Goal: Information Seeking & Learning: Learn about a topic

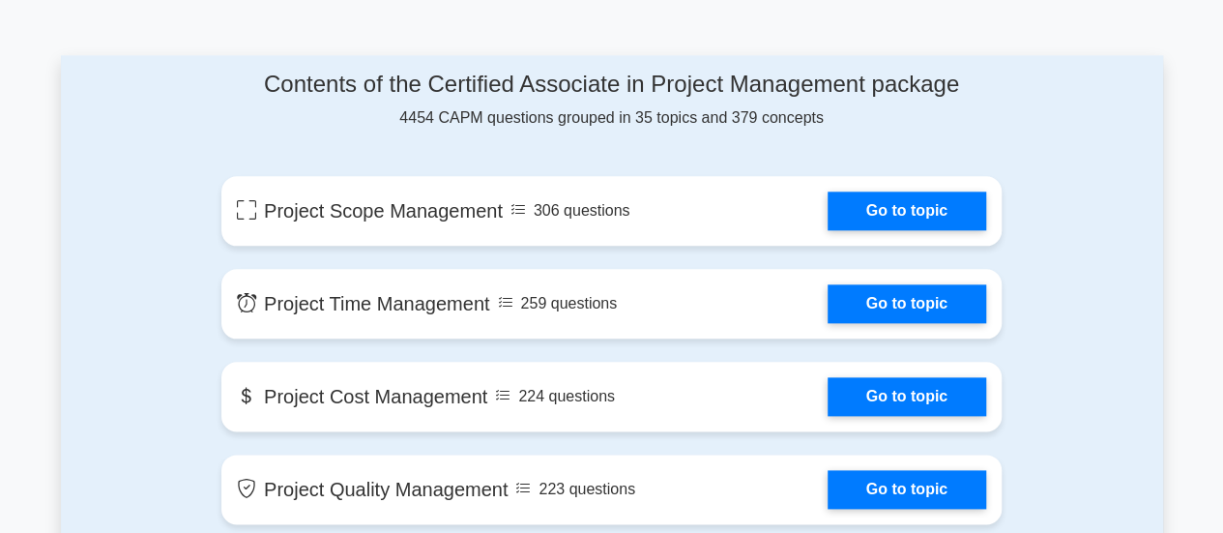
scroll to position [998, 0]
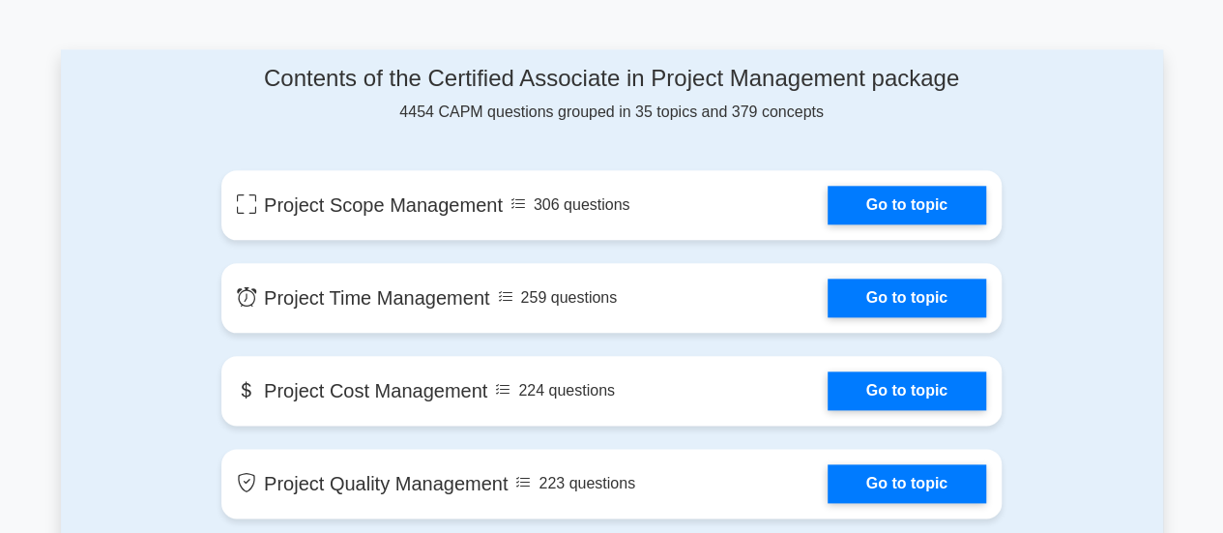
click at [853, 195] on link "Go to topic" at bounding box center [906, 205] width 158 height 39
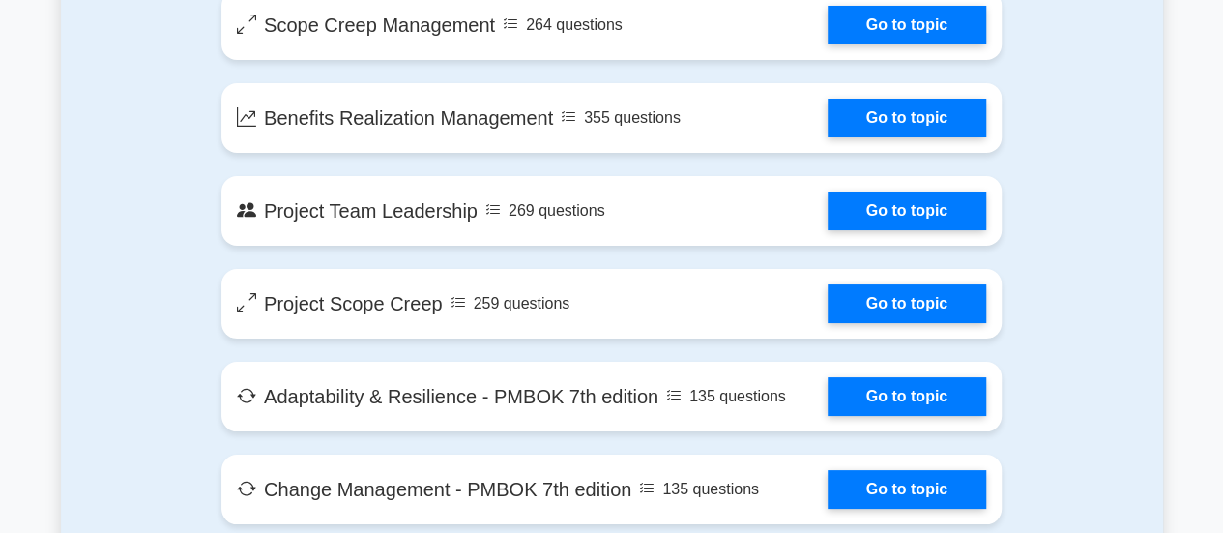
scroll to position [3589, 0]
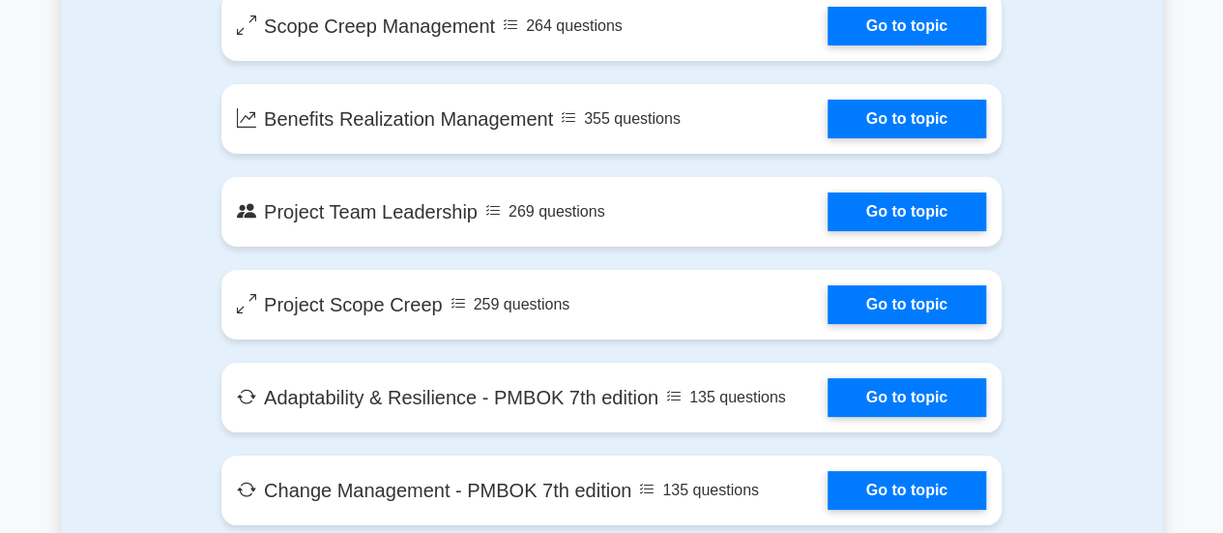
click at [977, 306] on link "Go to topic" at bounding box center [906, 304] width 158 height 39
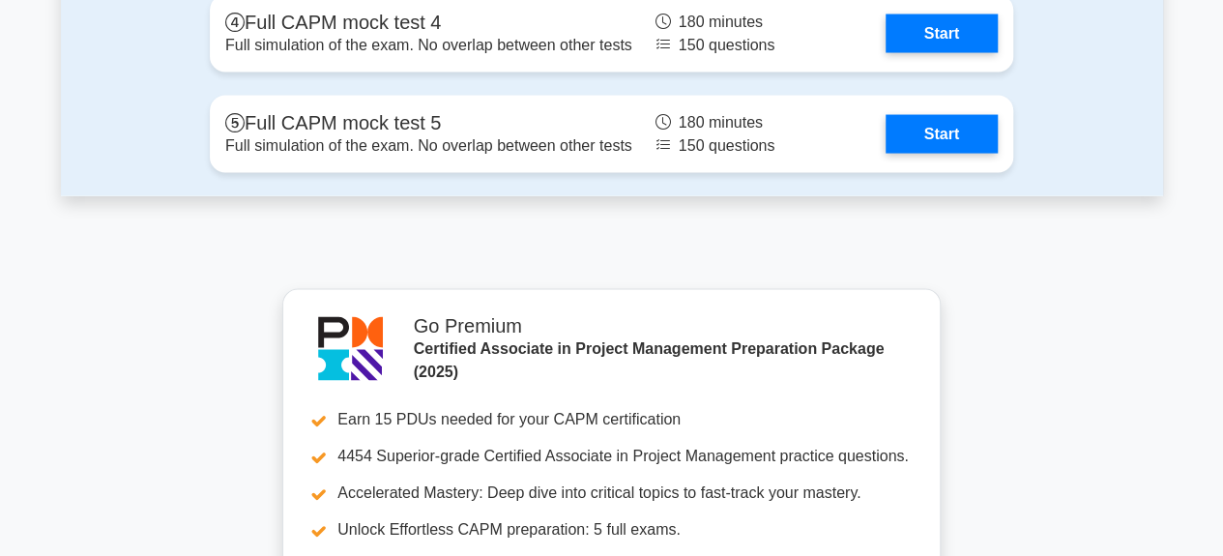
scroll to position [5523, 0]
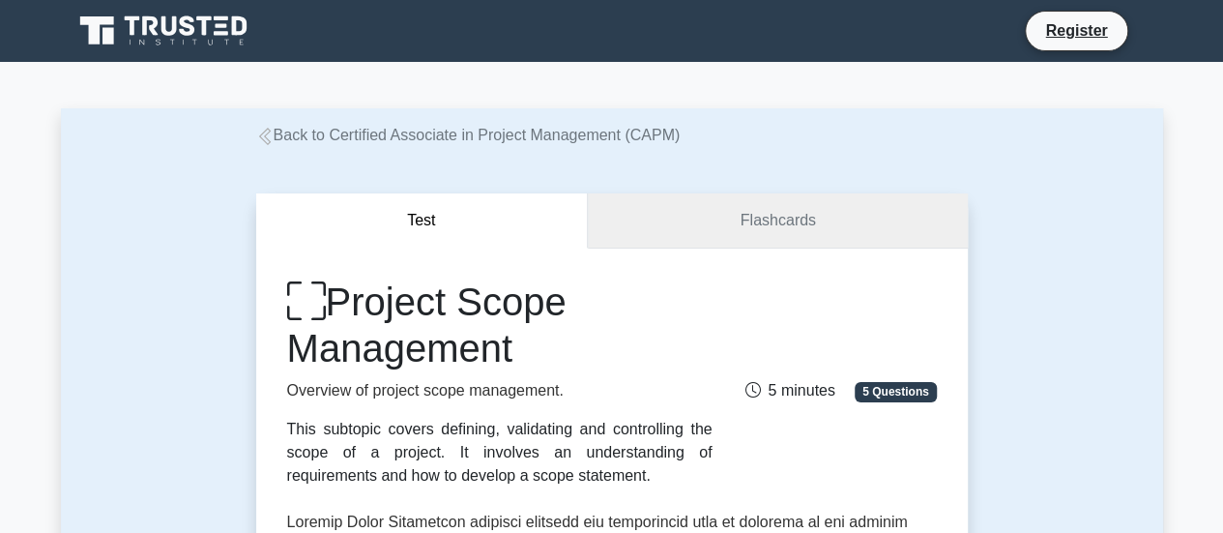
click at [800, 225] on link "Flashcards" at bounding box center [777, 220] width 379 height 55
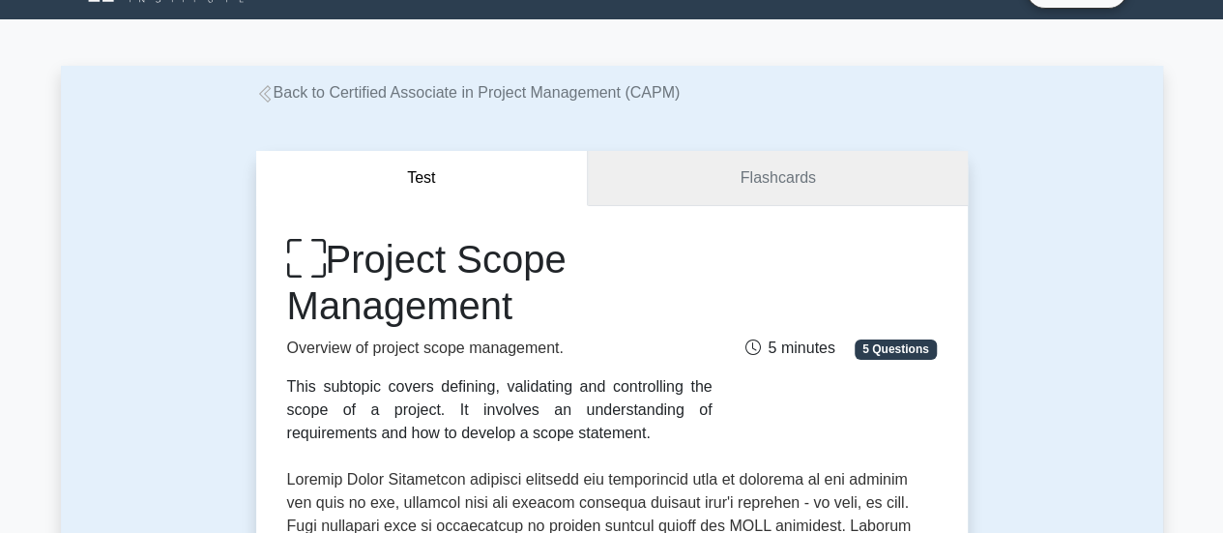
scroll to position [43, 0]
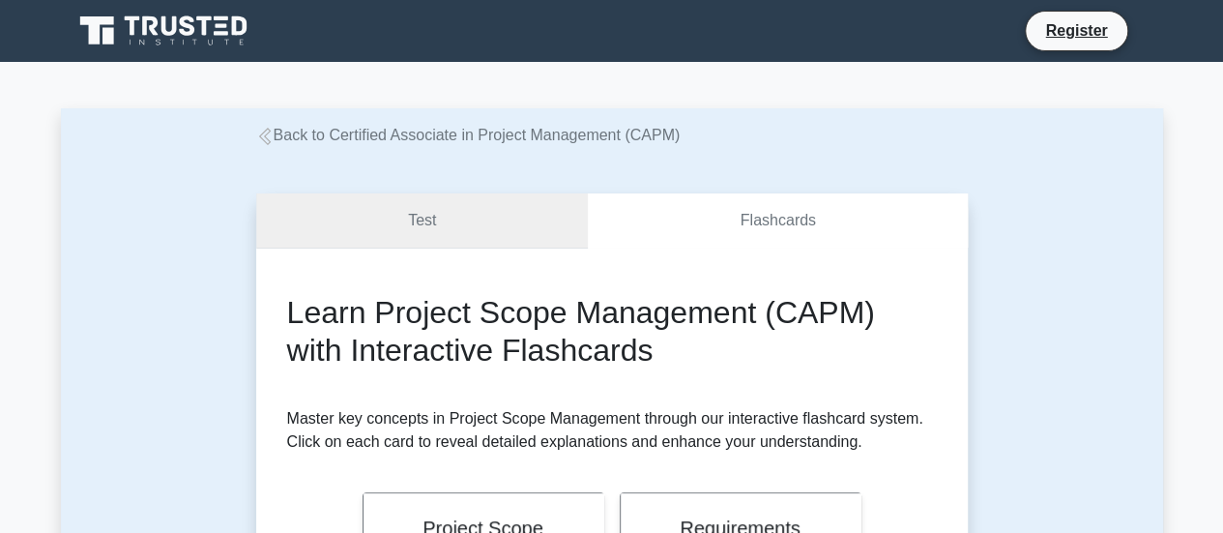
click at [496, 232] on link "Test" at bounding box center [422, 220] width 332 height 55
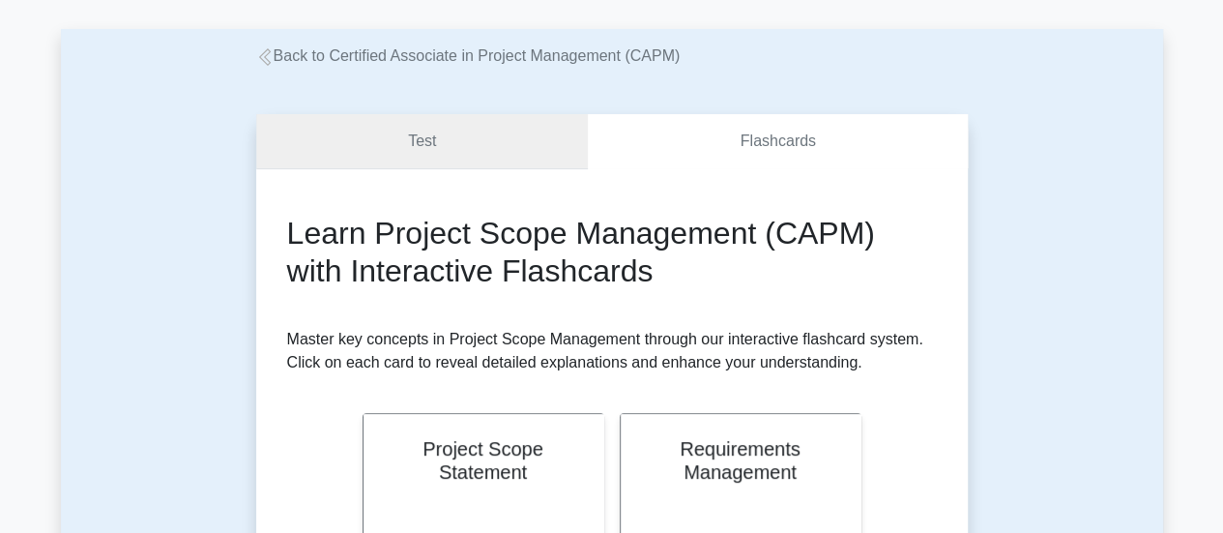
scroll to position [80, 0]
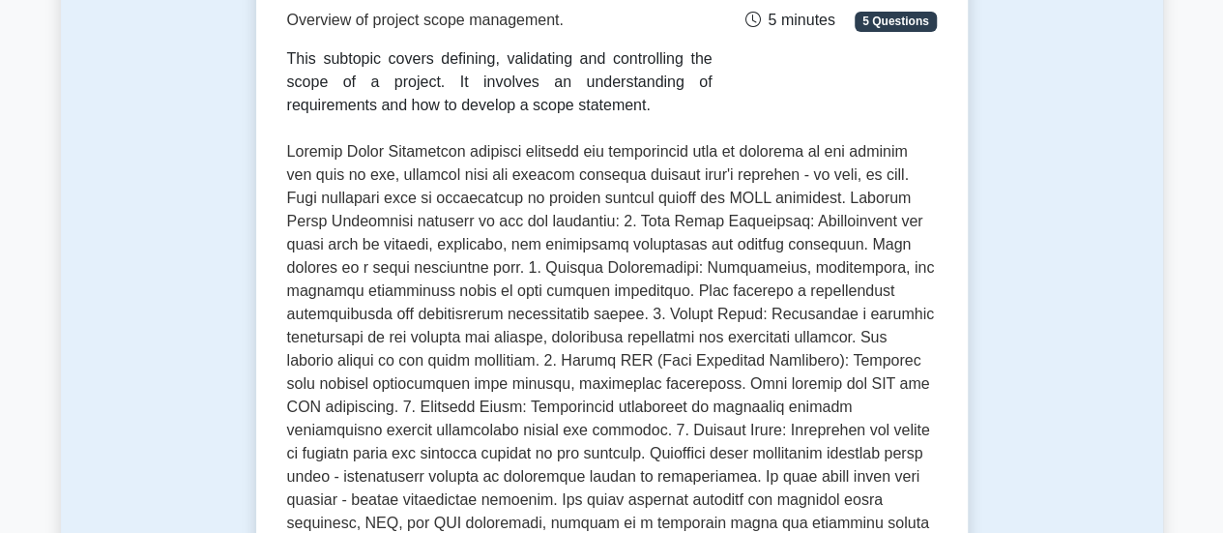
scroll to position [337, 0]
